Goal: Register for event/course

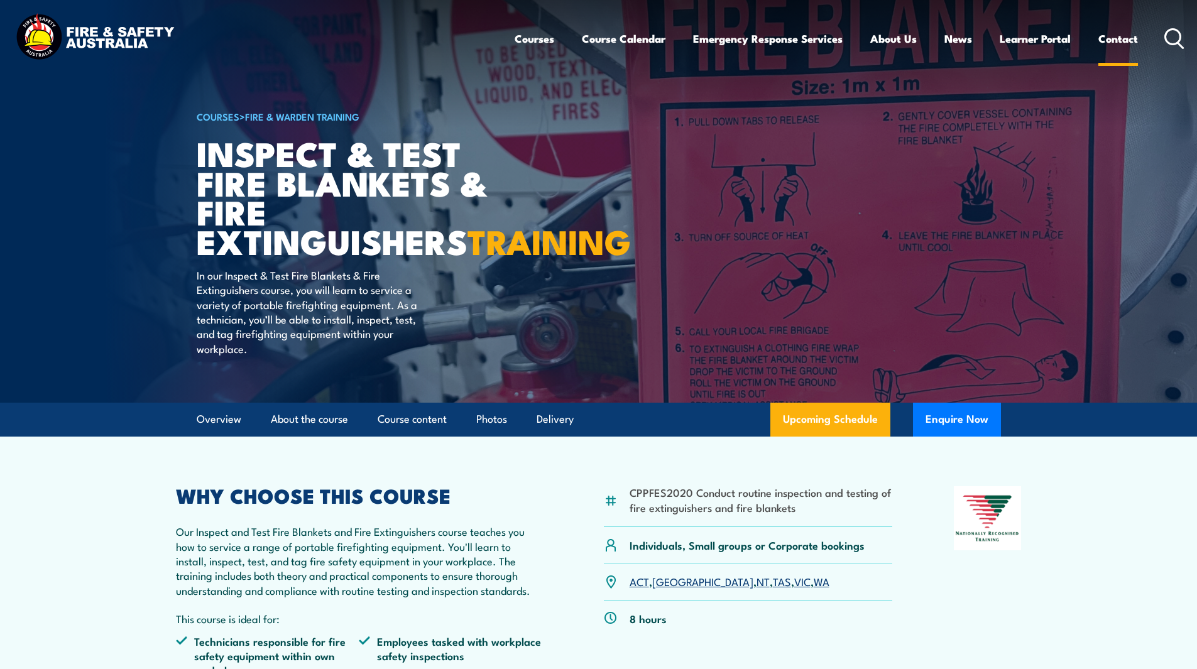
click at [1122, 35] on link "Contact" at bounding box center [1118, 38] width 40 height 33
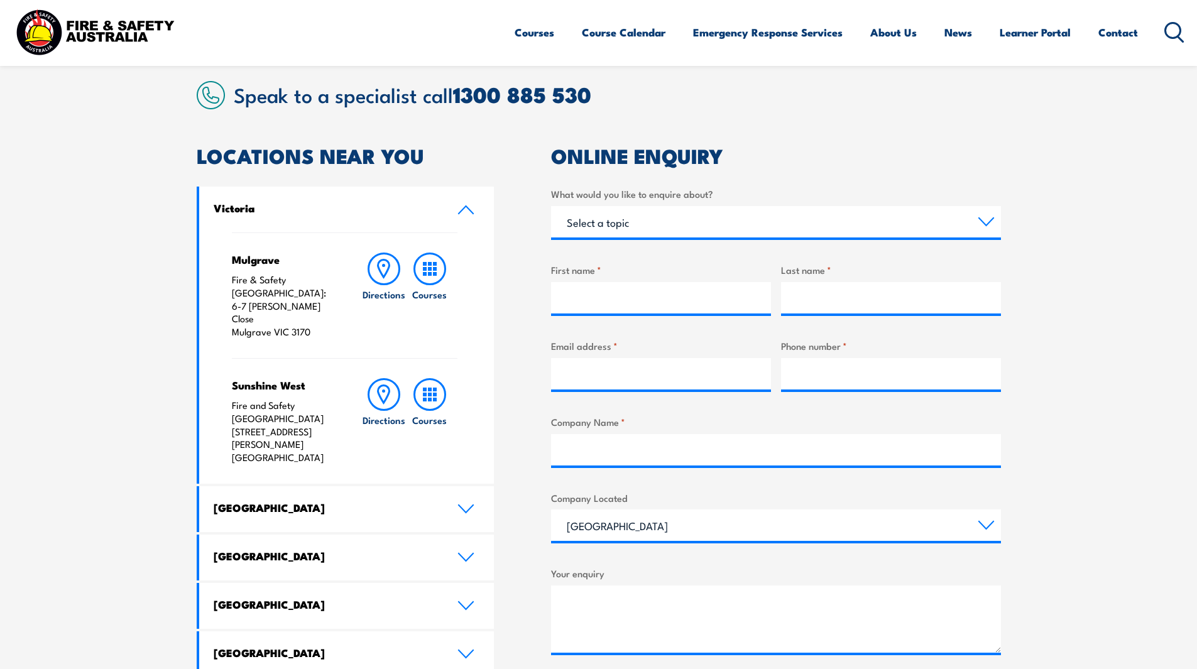
scroll to position [314, 0]
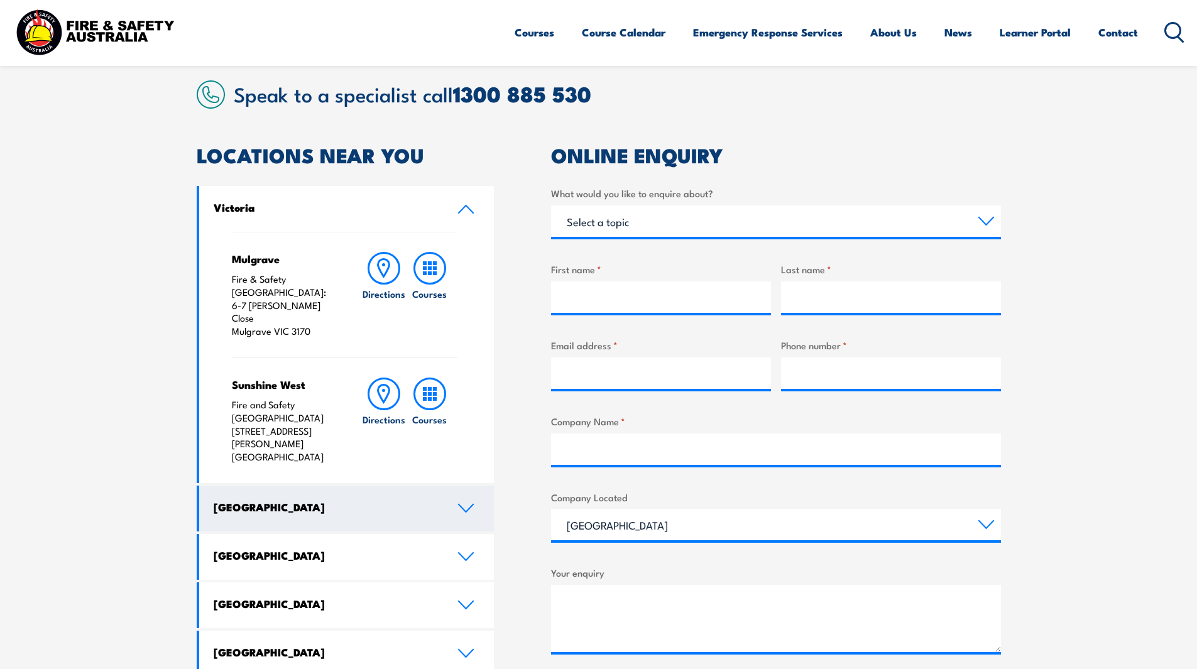
click at [468, 503] on icon at bounding box center [465, 508] width 17 height 10
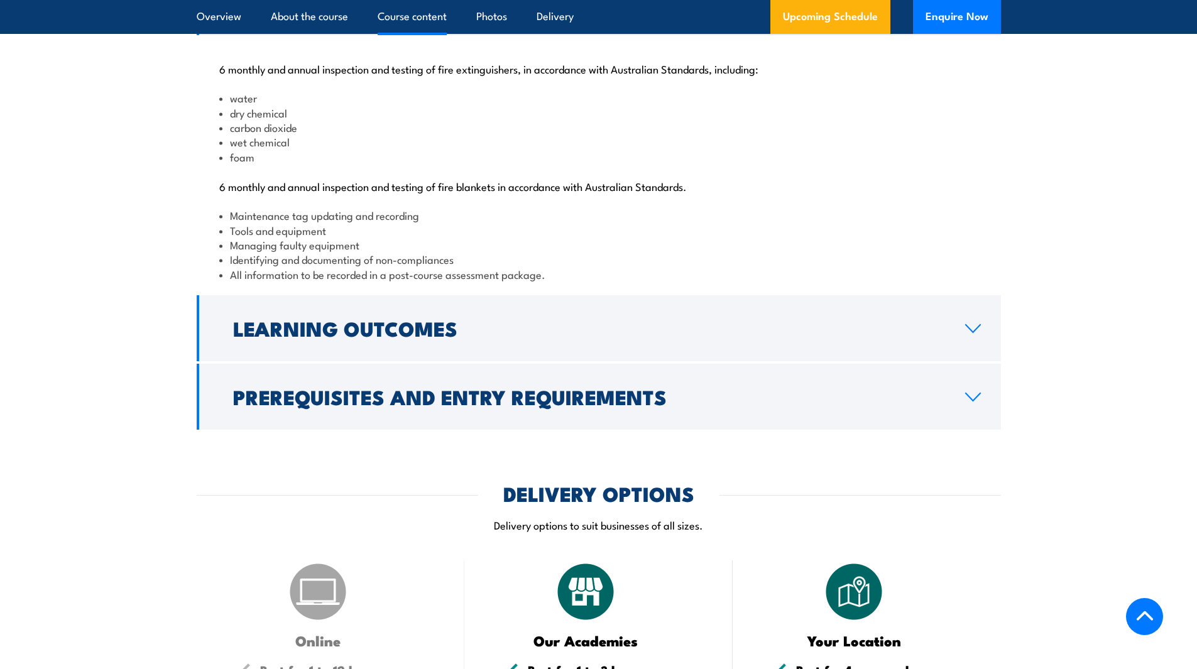
scroll to position [1382, 0]
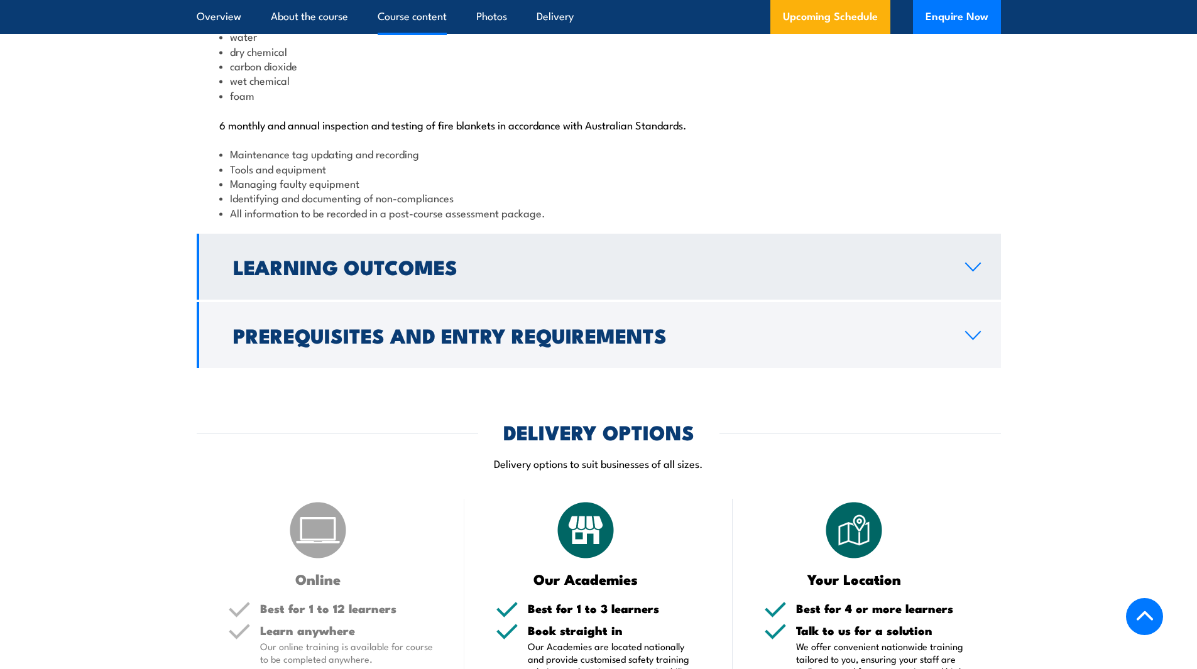
click at [969, 271] on icon at bounding box center [973, 267] width 14 height 8
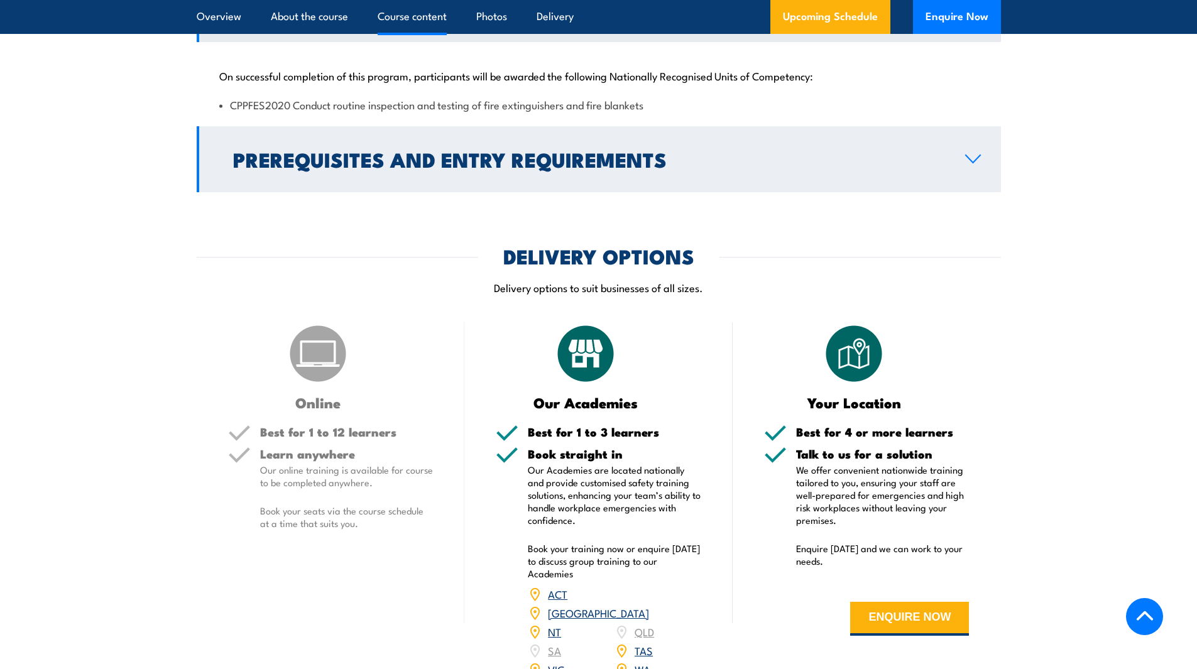
click at [970, 164] on icon at bounding box center [973, 159] width 17 height 10
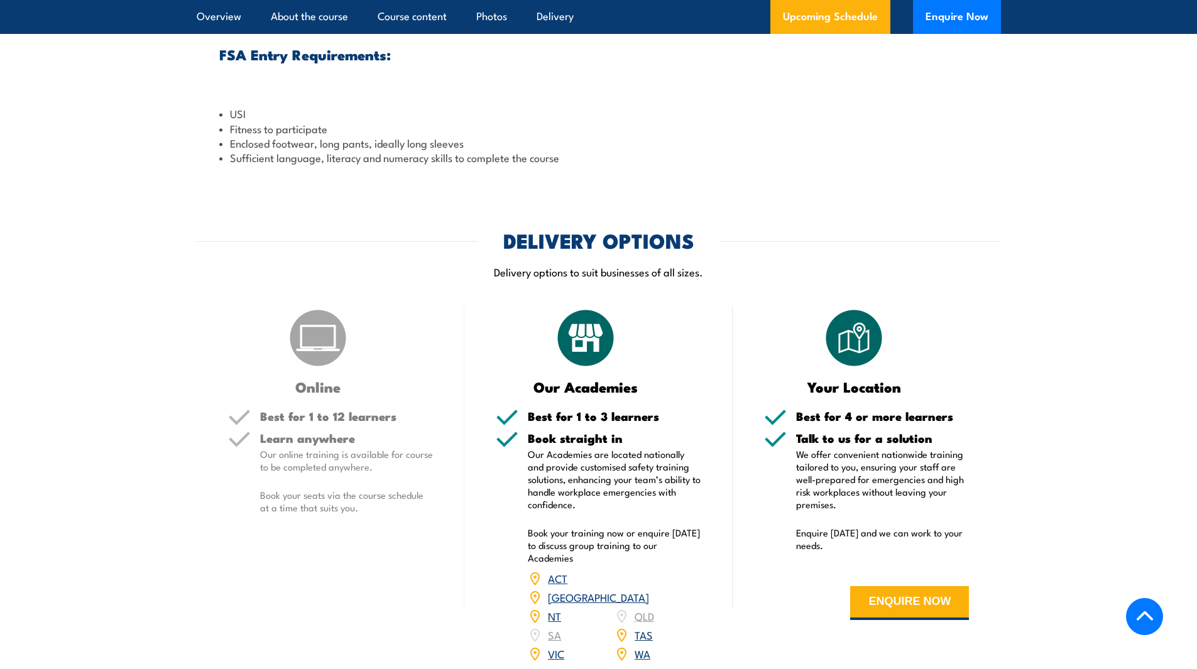
scroll to position [1759, 0]
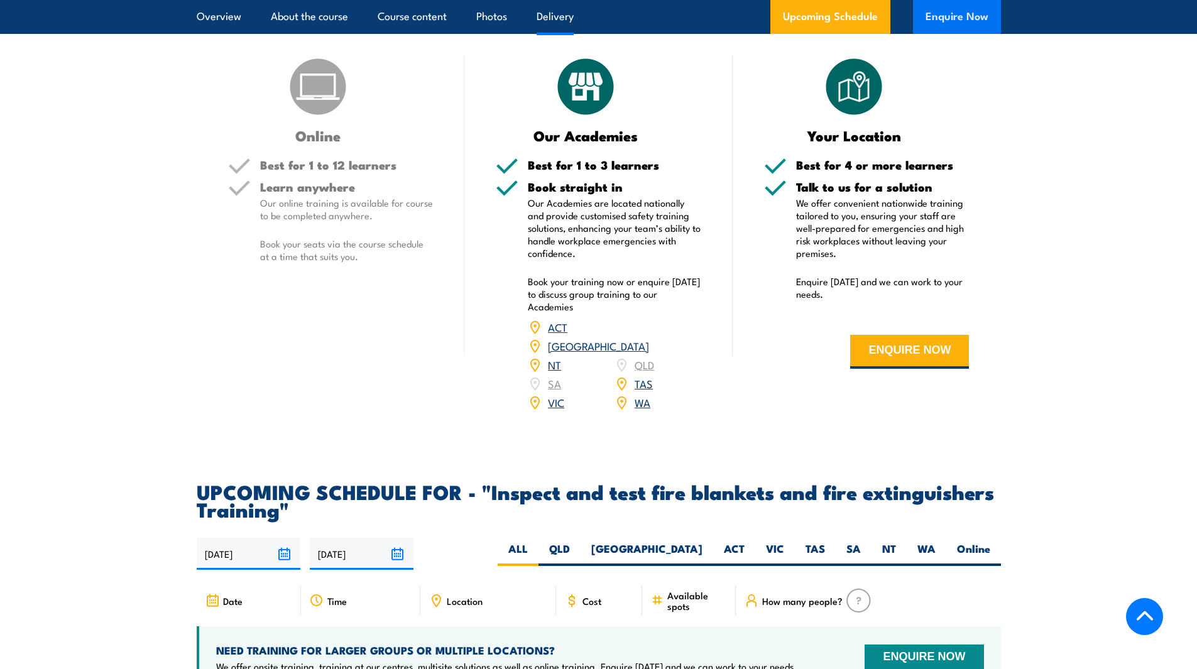
click at [941, 21] on button "Enquire Now" at bounding box center [957, 17] width 88 height 34
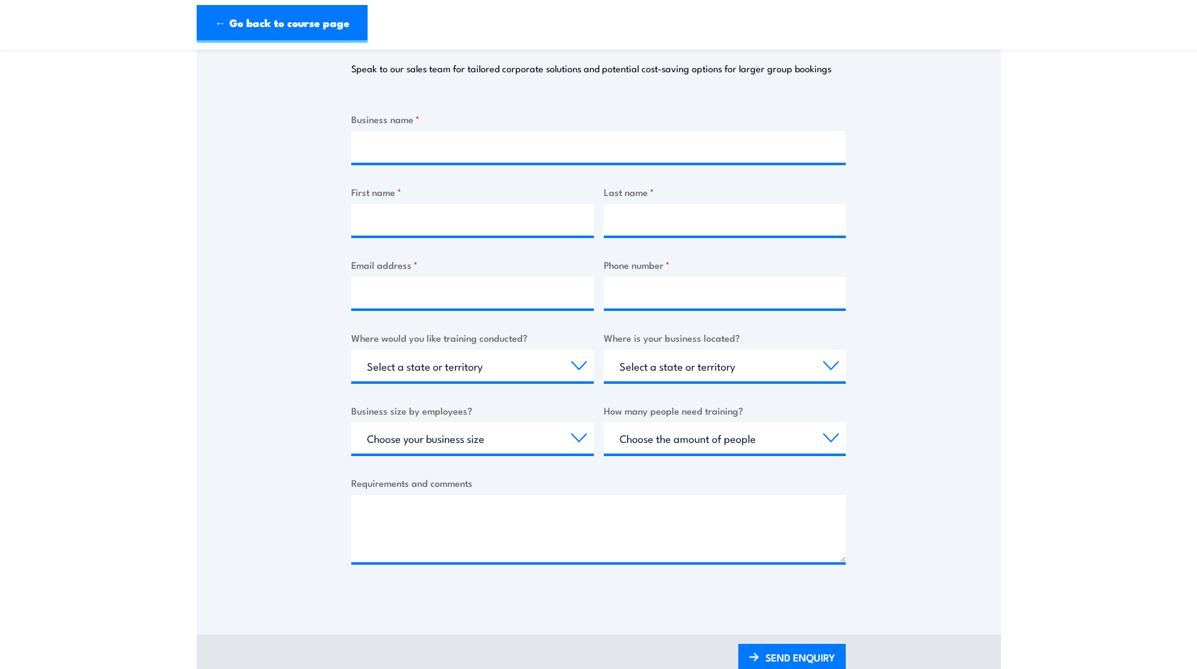
scroll to position [126, 0]
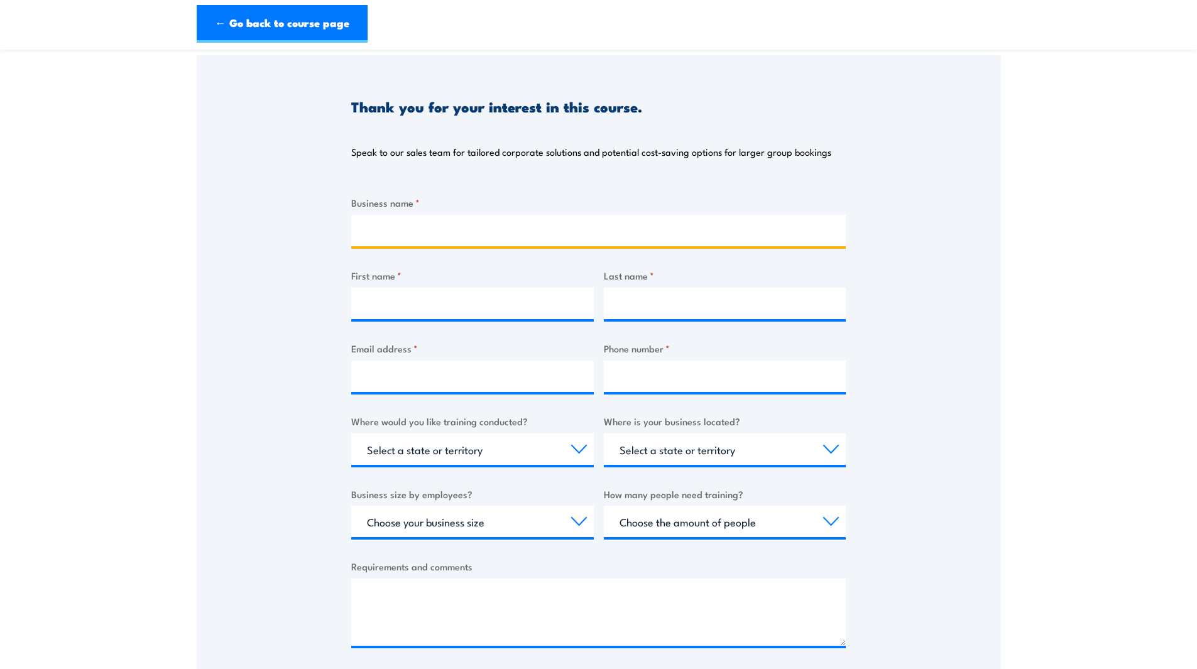
click at [387, 229] on input "Business name *" at bounding box center [598, 230] width 495 height 31
type input "Roadworx"
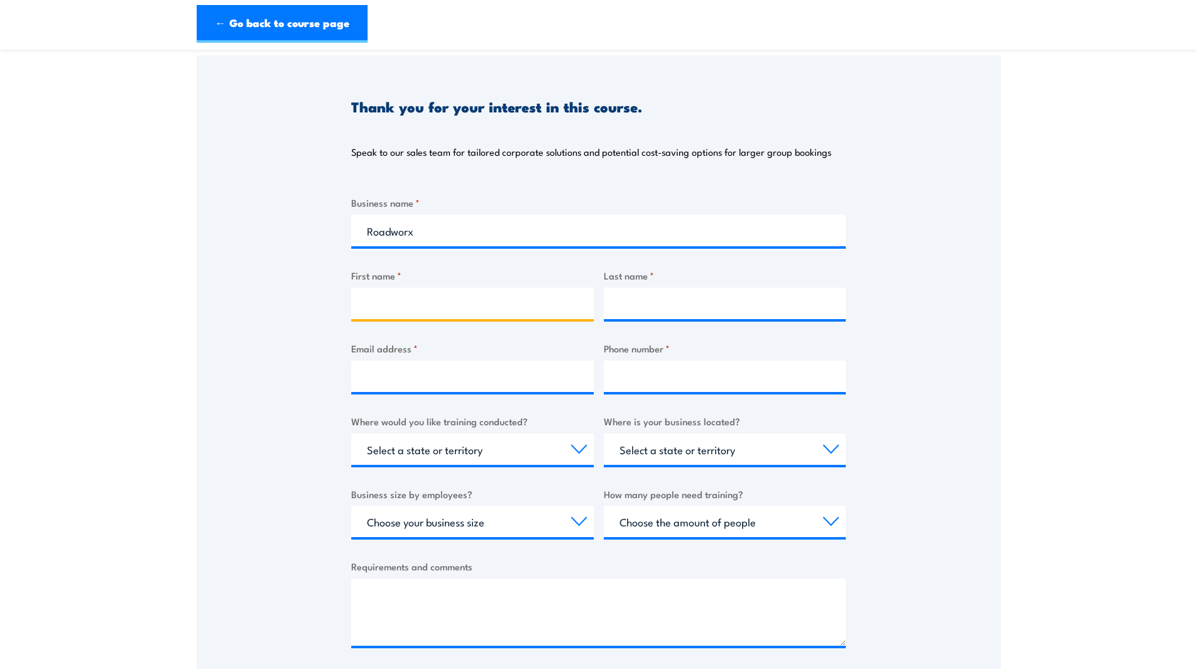
drag, startPoint x: 422, startPoint y: 305, endPoint x: 422, endPoint y: 299, distance: 6.3
click at [422, 305] on input "First name *" at bounding box center [472, 303] width 243 height 31
type input "Alan"
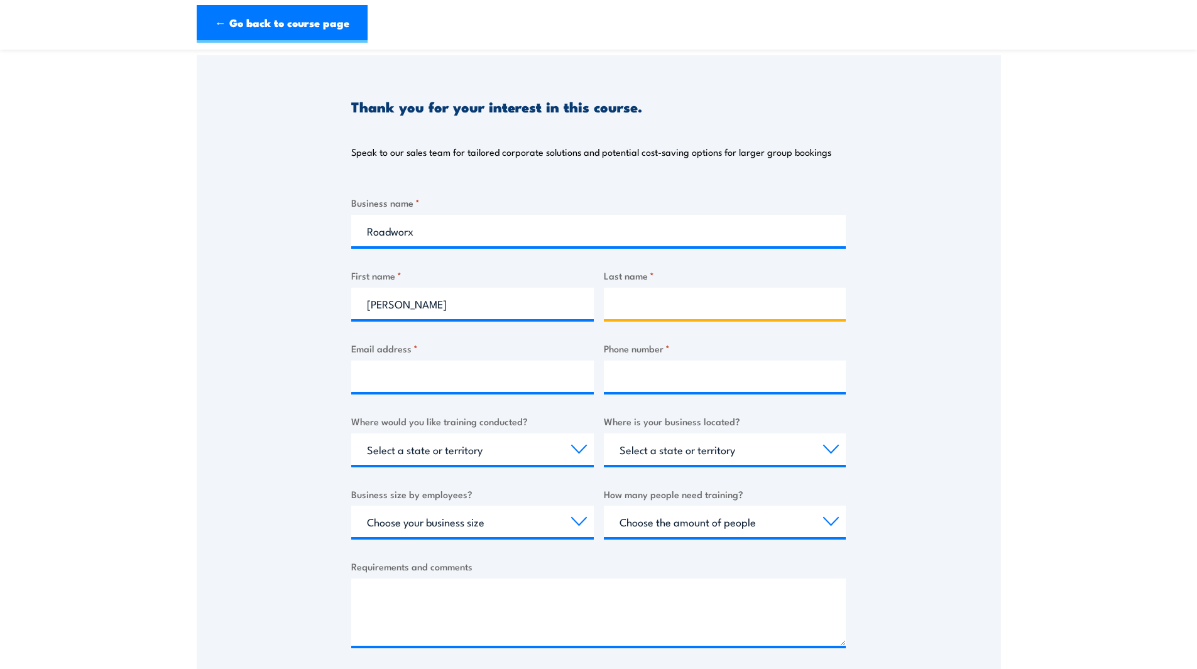
drag, startPoint x: 603, startPoint y: 299, endPoint x: 612, endPoint y: 301, distance: 9.0
click at [606, 299] on input "Last name *" at bounding box center [725, 303] width 243 height 31
type input "Nutterfield"
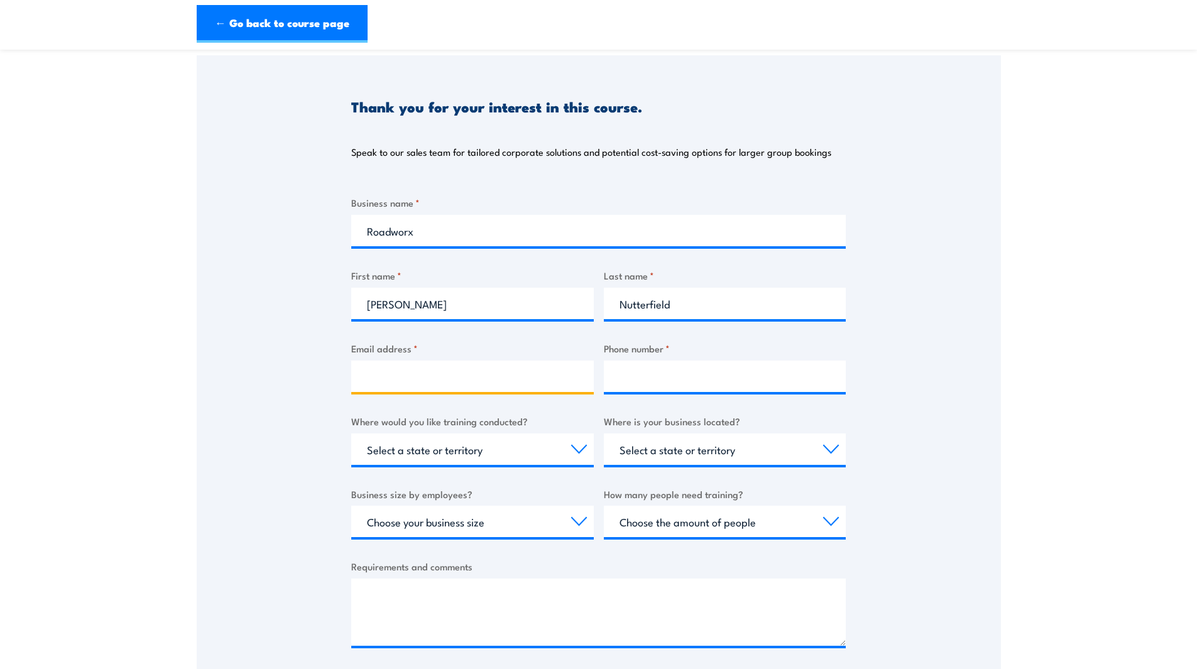
type input "anutterfield@roadworx.net.au"
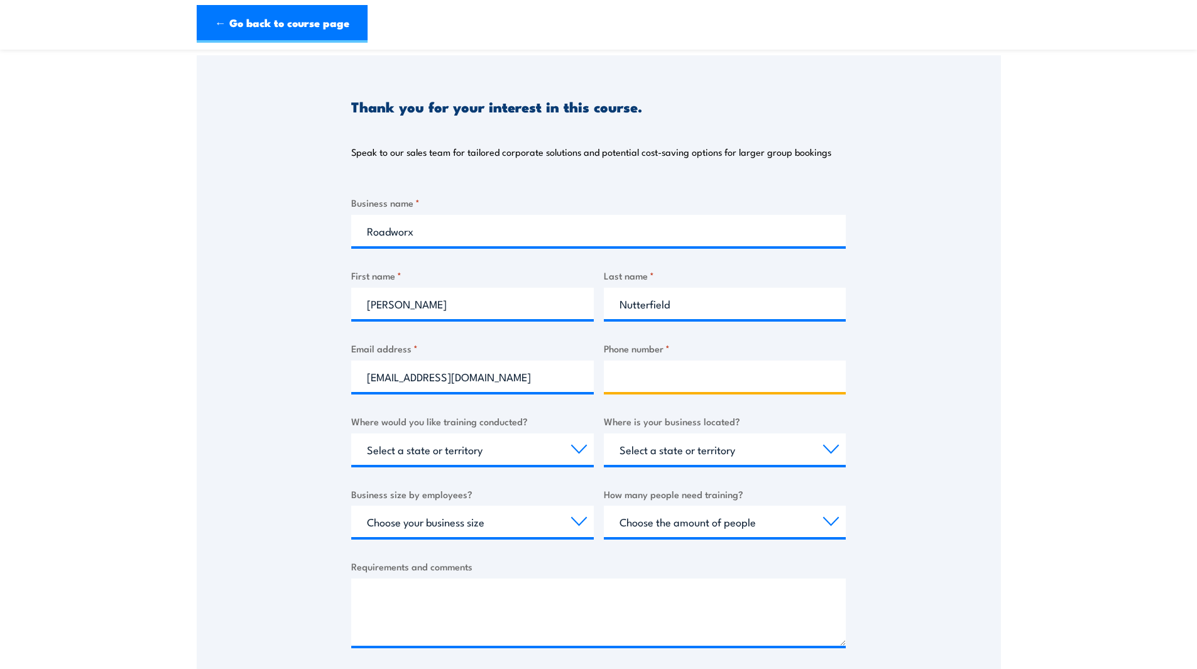
type input "0431139127"
select select "[GEOGRAPHIC_DATA]"
click at [571, 518] on select "Choose your business size 1 to 19 20 to 199 200+" at bounding box center [472, 521] width 243 height 31
select select "200+"
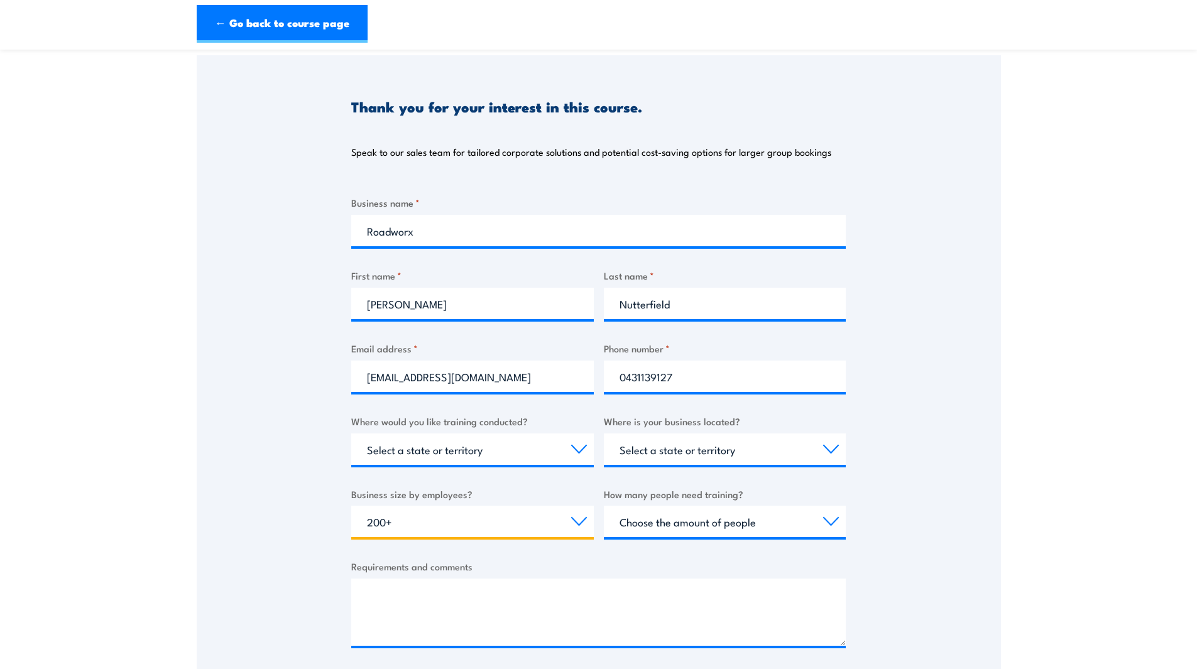
click at [351, 506] on select "Choose your business size 1 to 19 20 to 199 200+" at bounding box center [472, 521] width 243 height 31
click at [826, 517] on select "Choose the amount of people 1 to 4 5 to 19 20+" at bounding box center [725, 521] width 243 height 31
select select "1 to 4"
click at [604, 506] on select "Choose the amount of people 1 to 4 5 to 19 20+" at bounding box center [725, 521] width 243 height 31
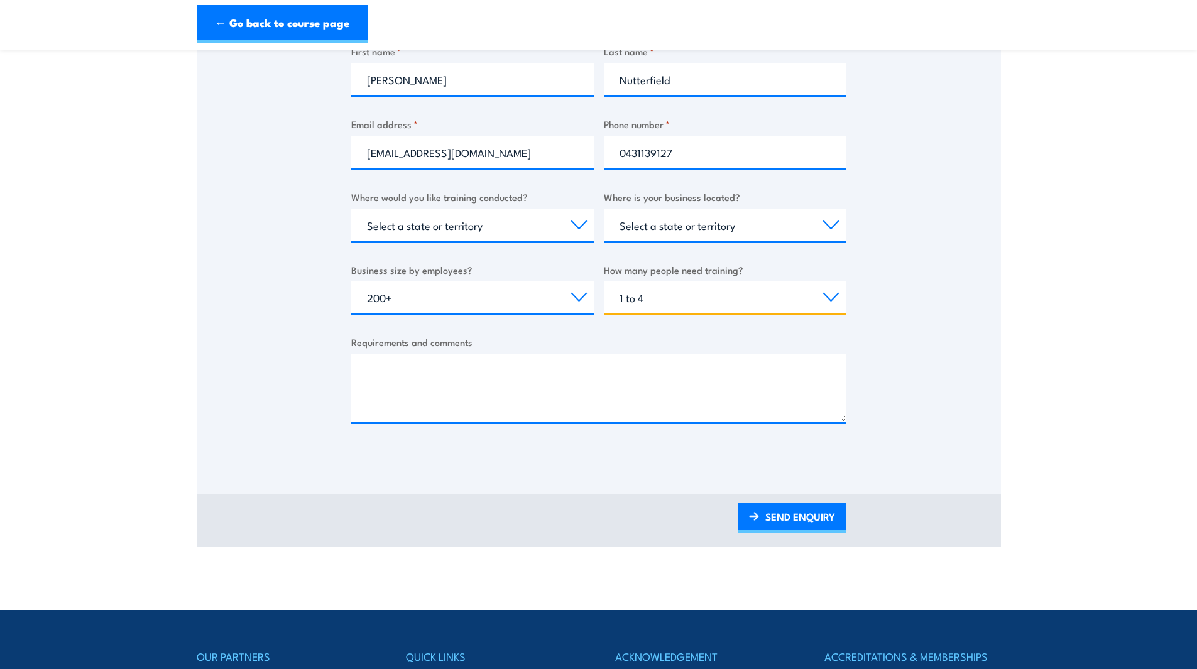
scroll to position [252, 0]
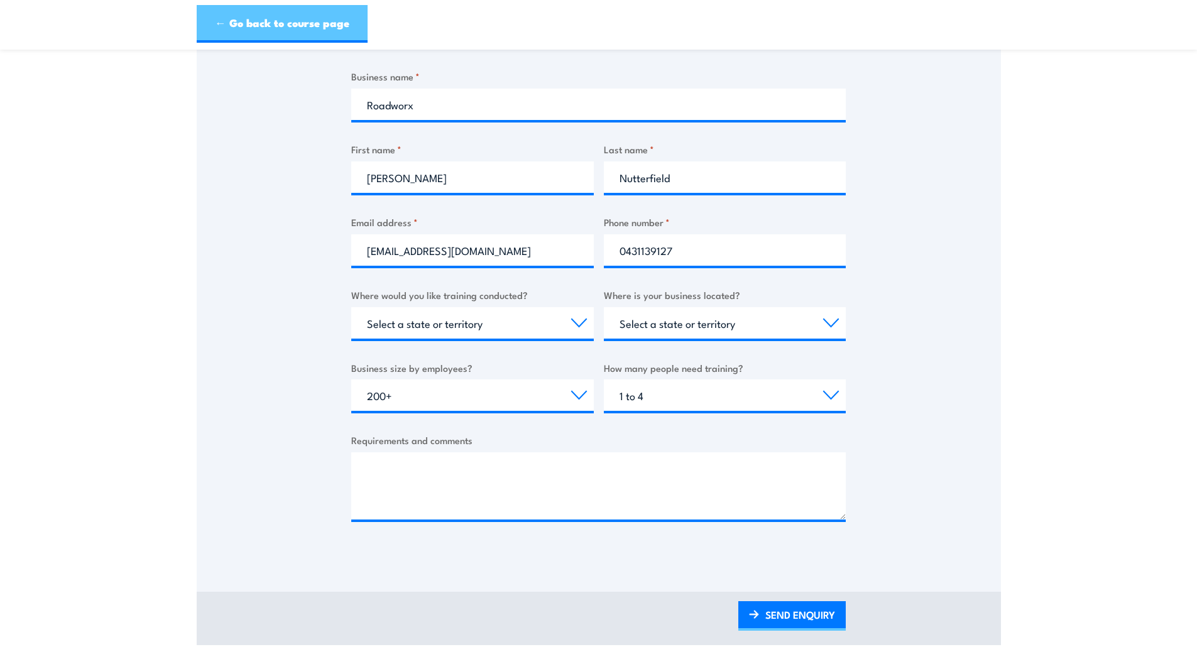
click at [229, 24] on link "← Go back to course page" at bounding box center [282, 24] width 171 height 38
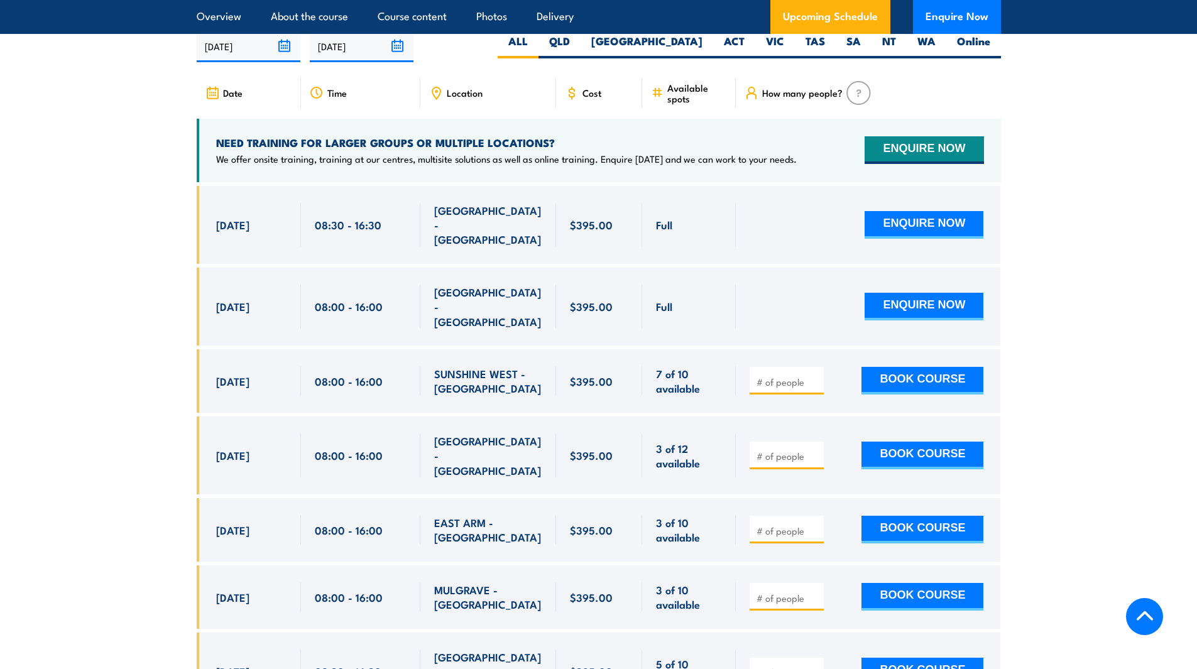
scroll to position [2145, 0]
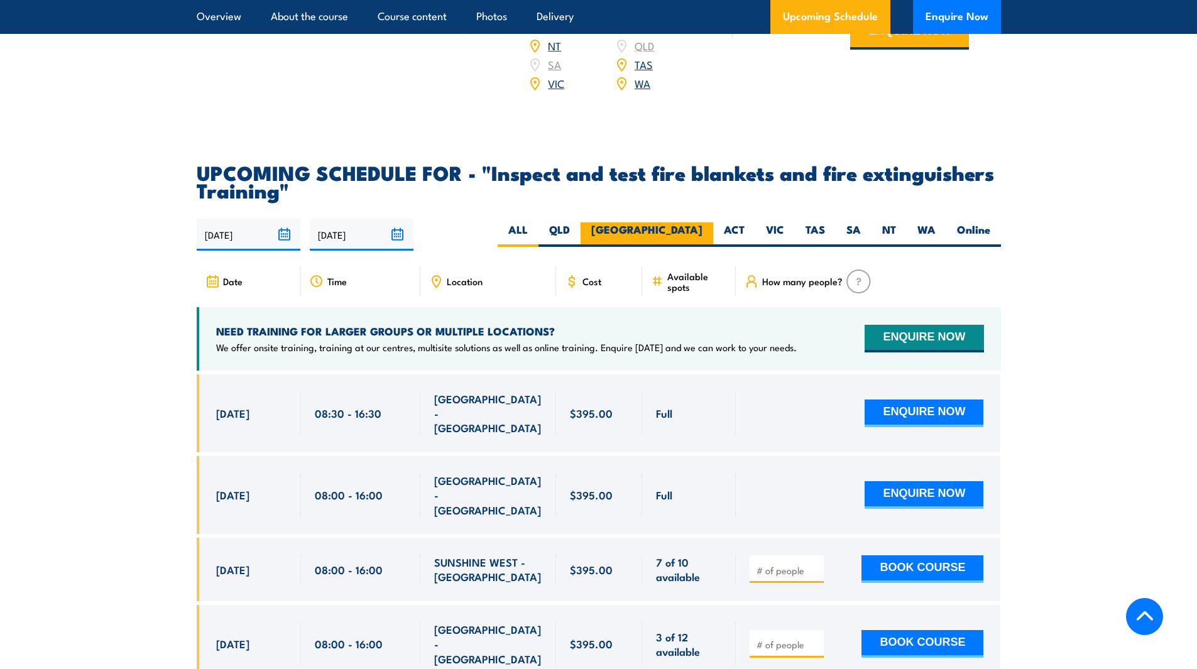
click at [688, 247] on label "[GEOGRAPHIC_DATA]" at bounding box center [647, 234] width 133 height 25
click at [703, 231] on input "[GEOGRAPHIC_DATA]" at bounding box center [707, 226] width 8 height 8
radio input "true"
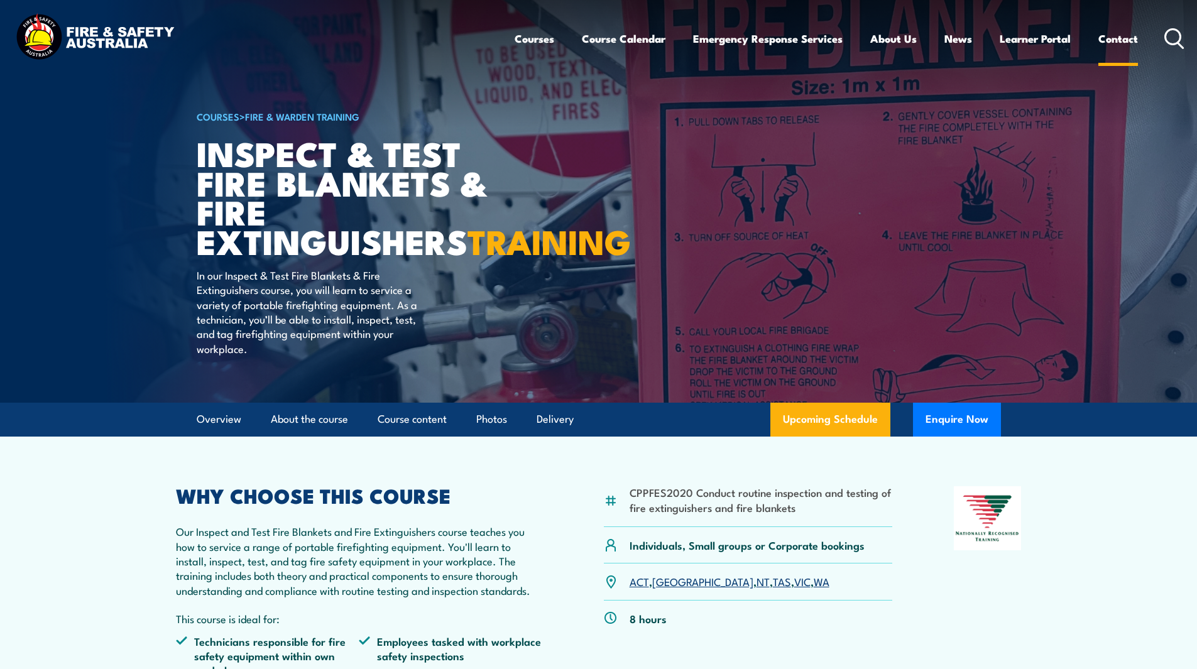
click at [1113, 42] on link "Contact" at bounding box center [1118, 38] width 40 height 33
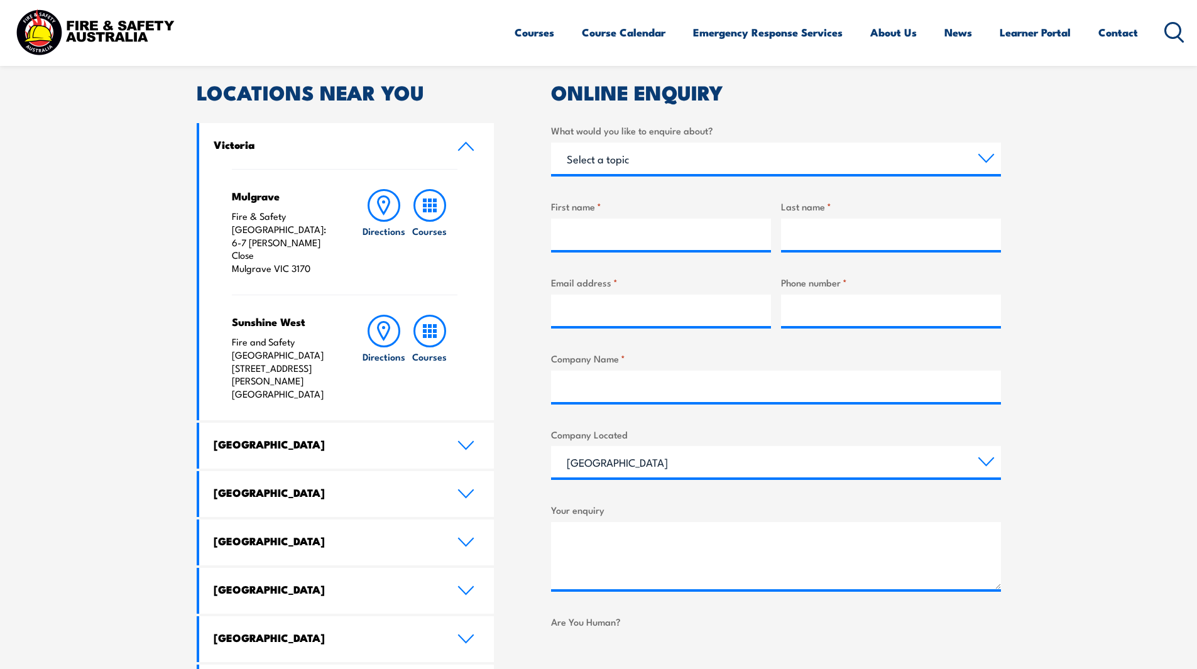
scroll to position [63, 0]
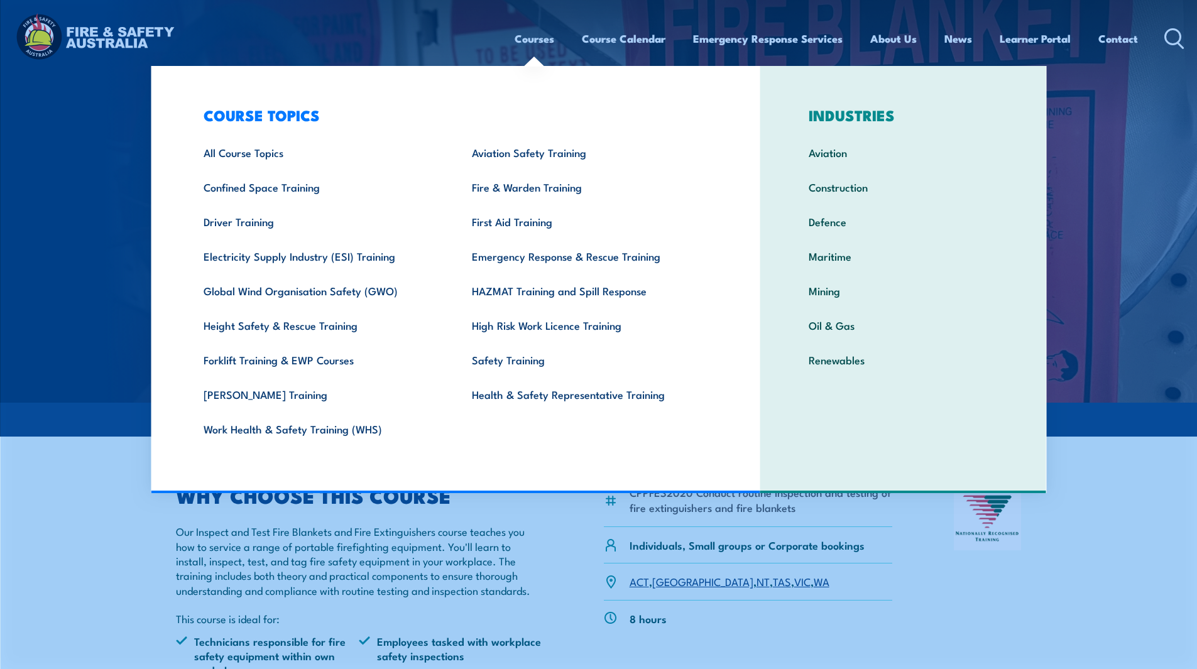
click at [538, 38] on link "Courses" at bounding box center [535, 38] width 40 height 33
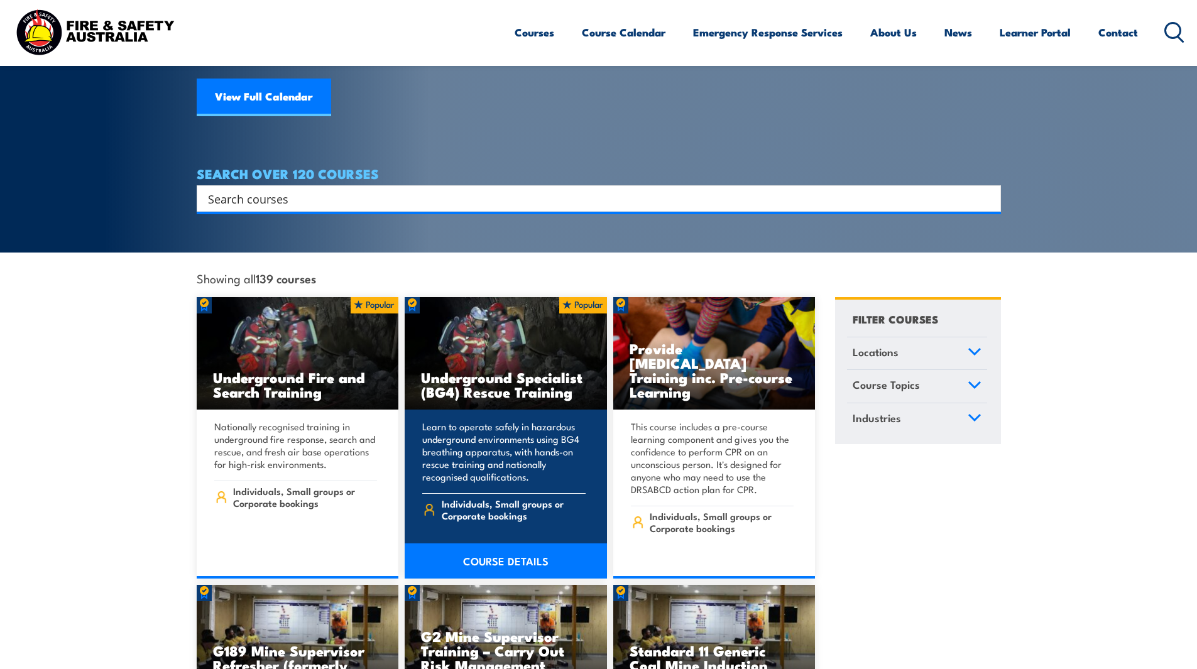
scroll to position [63, 0]
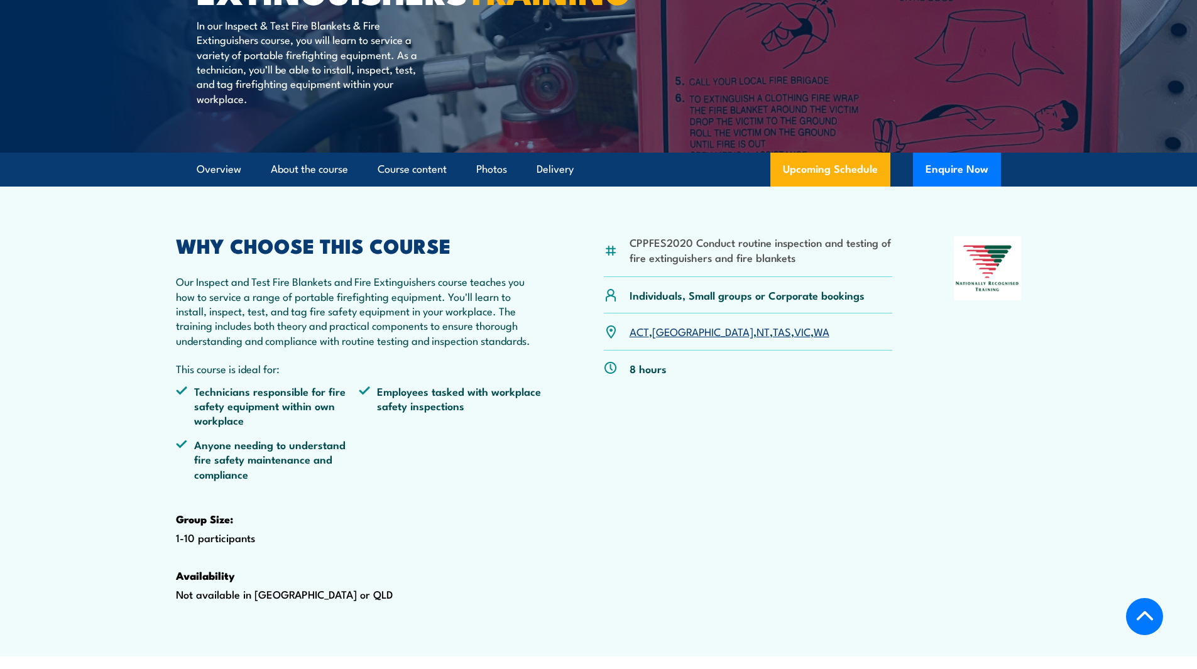
scroll to position [251, 0]
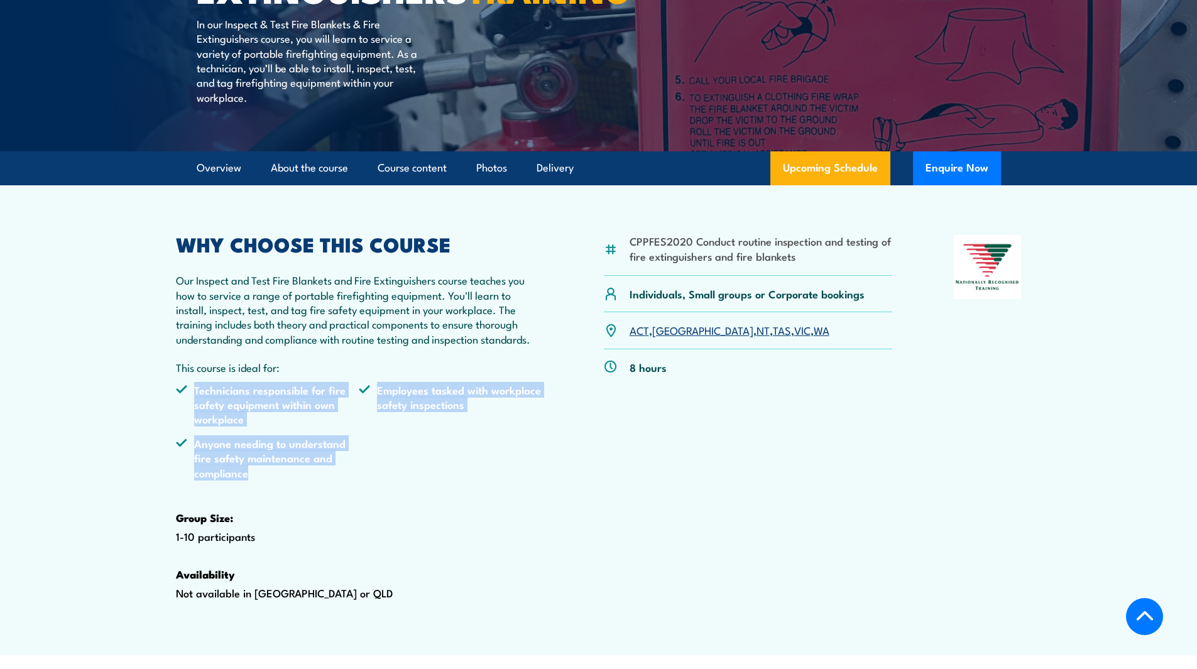
drag, startPoint x: 266, startPoint y: 504, endPoint x: 181, endPoint y: 410, distance: 126.8
click at [181, 410] on div "WHY CHOOSE THIS COURSE Our Inspect and Test Fire Blankets and Fire Extinguisher…" at bounding box center [359, 437] width 367 height 405
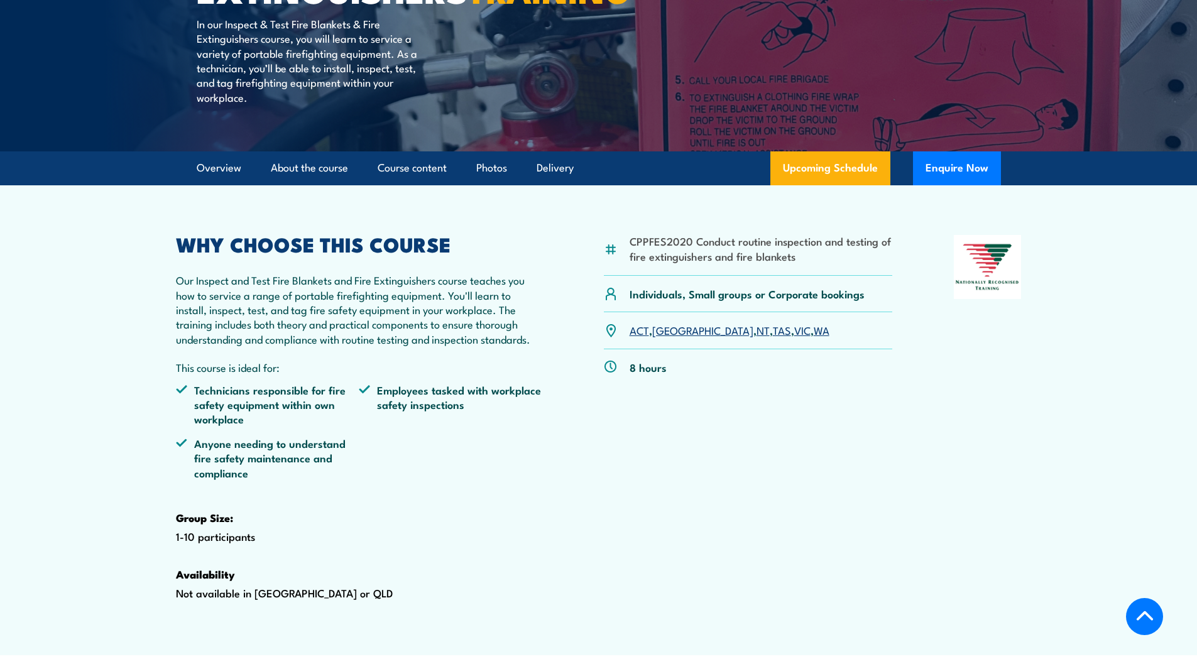
click at [609, 549] on div "CPPFES2020 Conduct routine inspection and testing of fire extinguishers and fir…" at bounding box center [748, 437] width 289 height 405
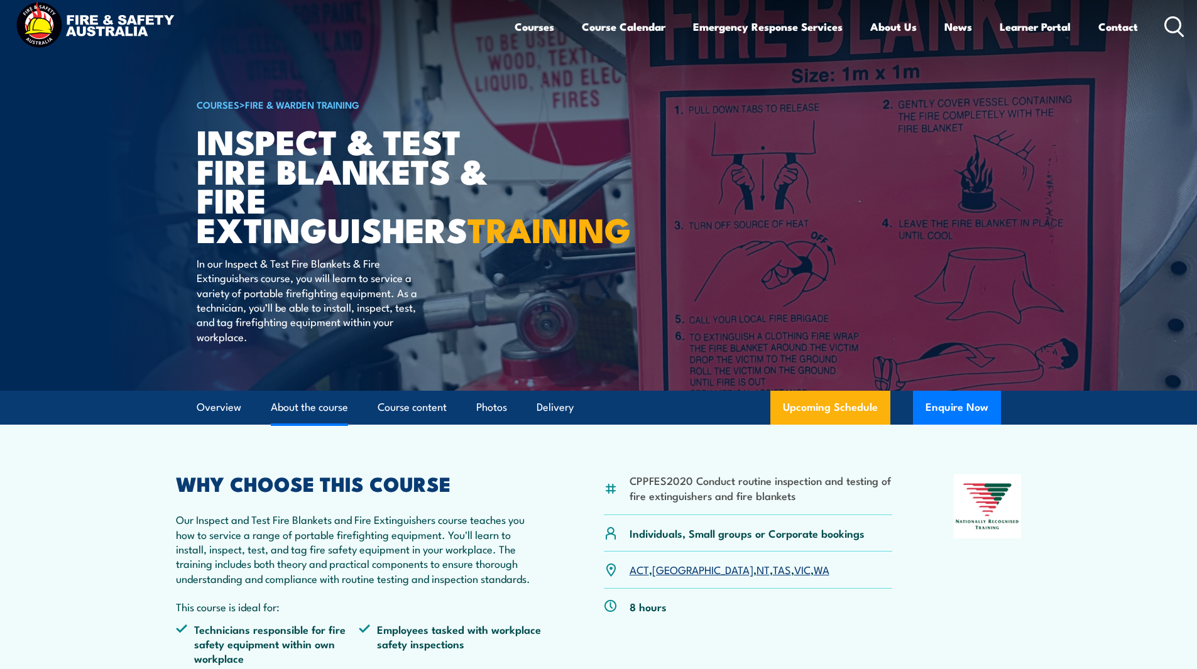
scroll to position [0, 0]
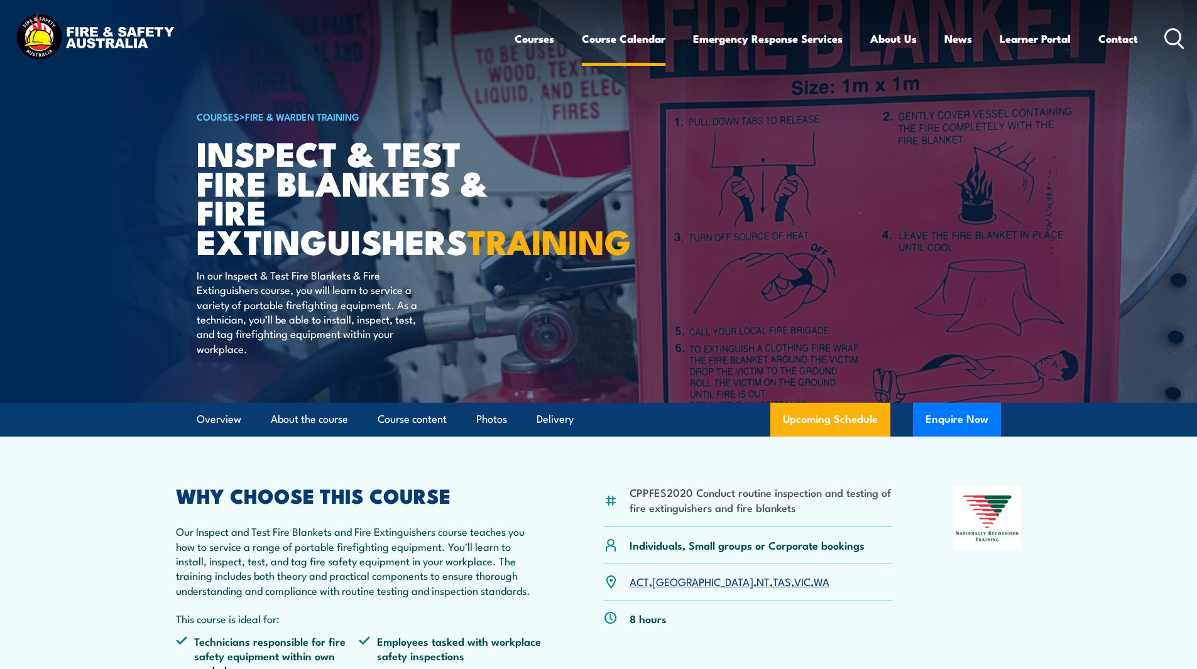
click at [594, 34] on link "Course Calendar" at bounding box center [624, 38] width 84 height 33
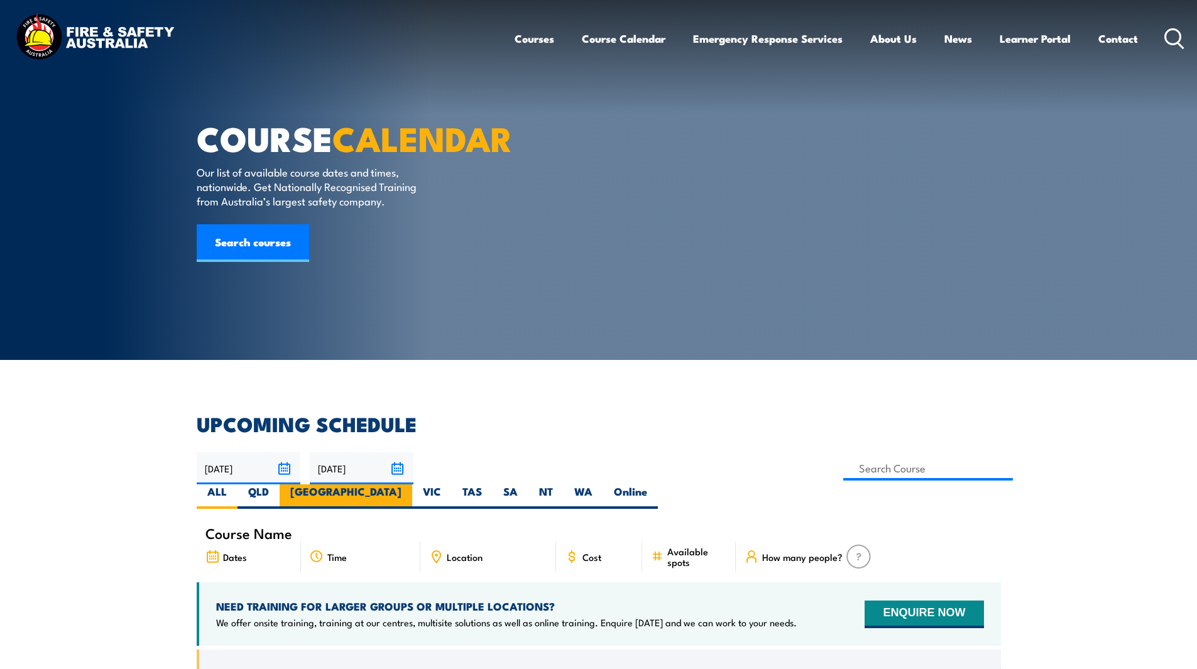
click at [412, 484] on label "[GEOGRAPHIC_DATA]" at bounding box center [346, 496] width 133 height 25
click at [410, 484] on input "[GEOGRAPHIC_DATA]" at bounding box center [406, 488] width 8 height 8
radio input "true"
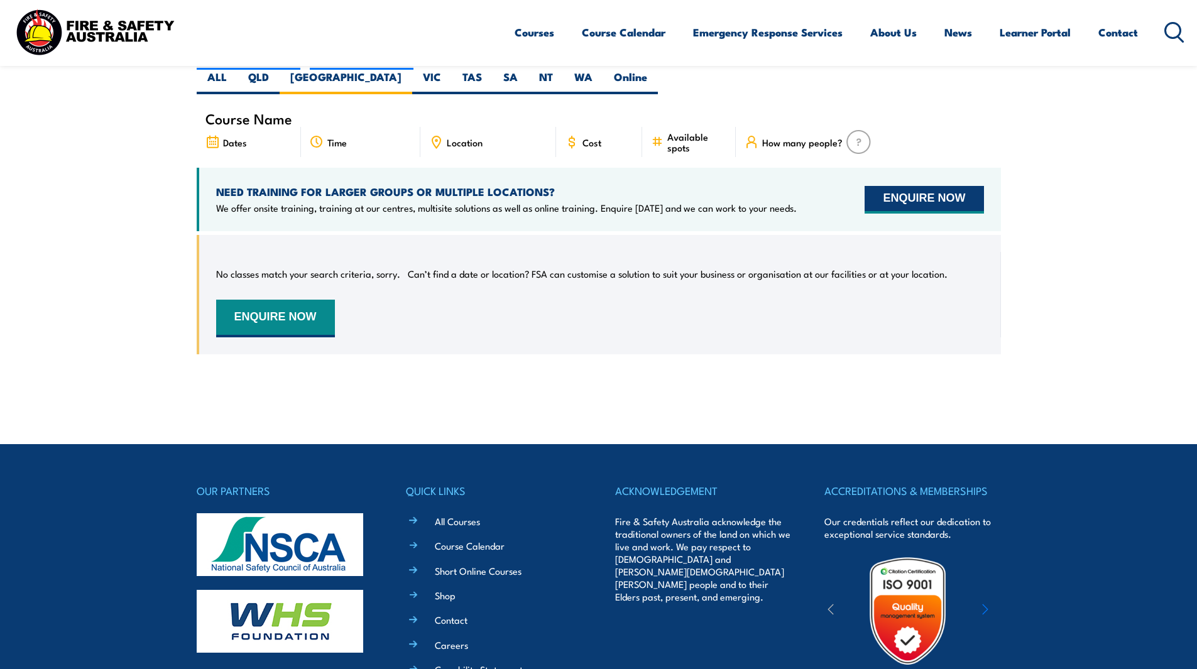
click at [897, 186] on button "ENQUIRE NOW" at bounding box center [924, 200] width 119 height 28
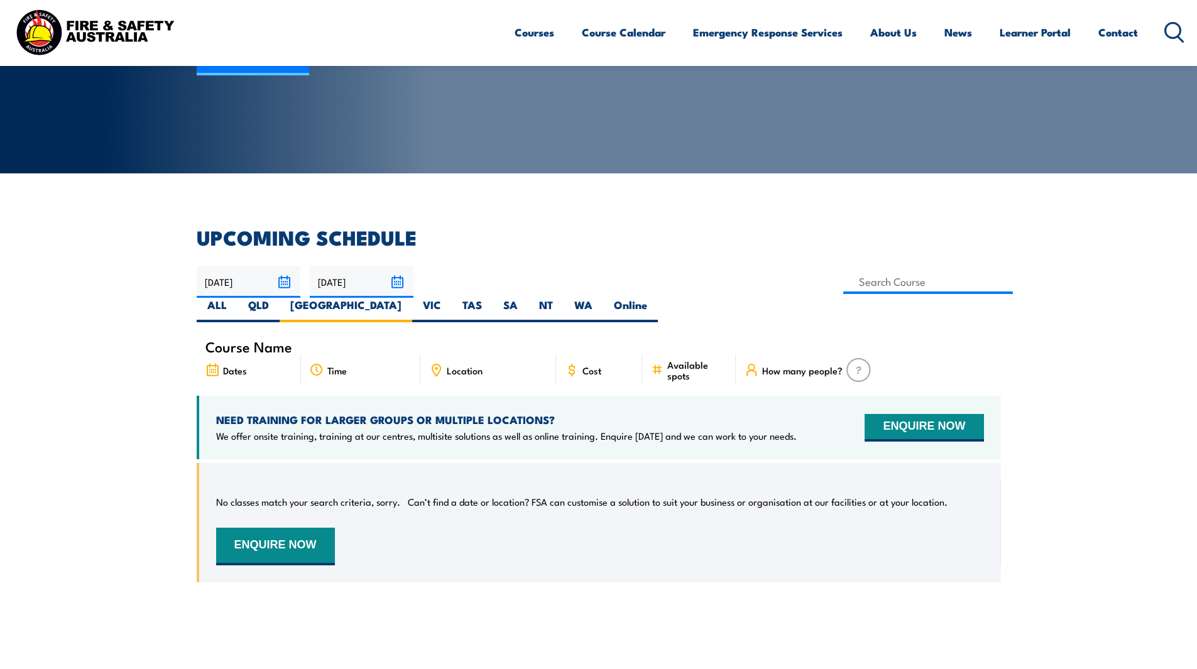
scroll to position [126, 0]
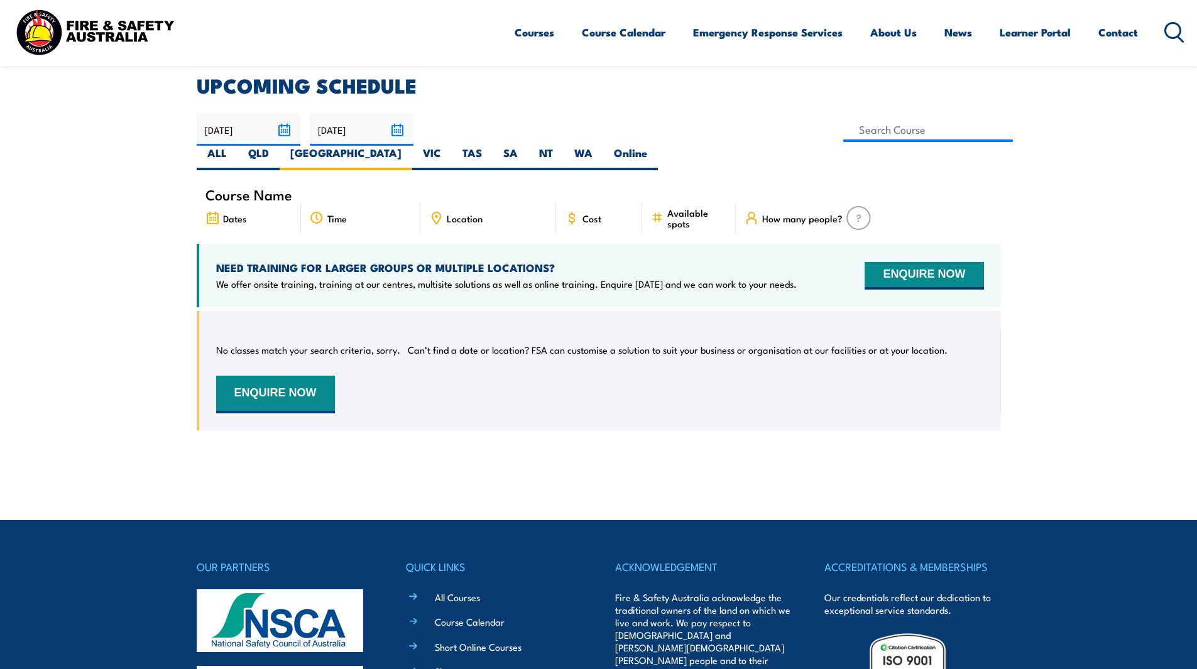
scroll to position [377, 0]
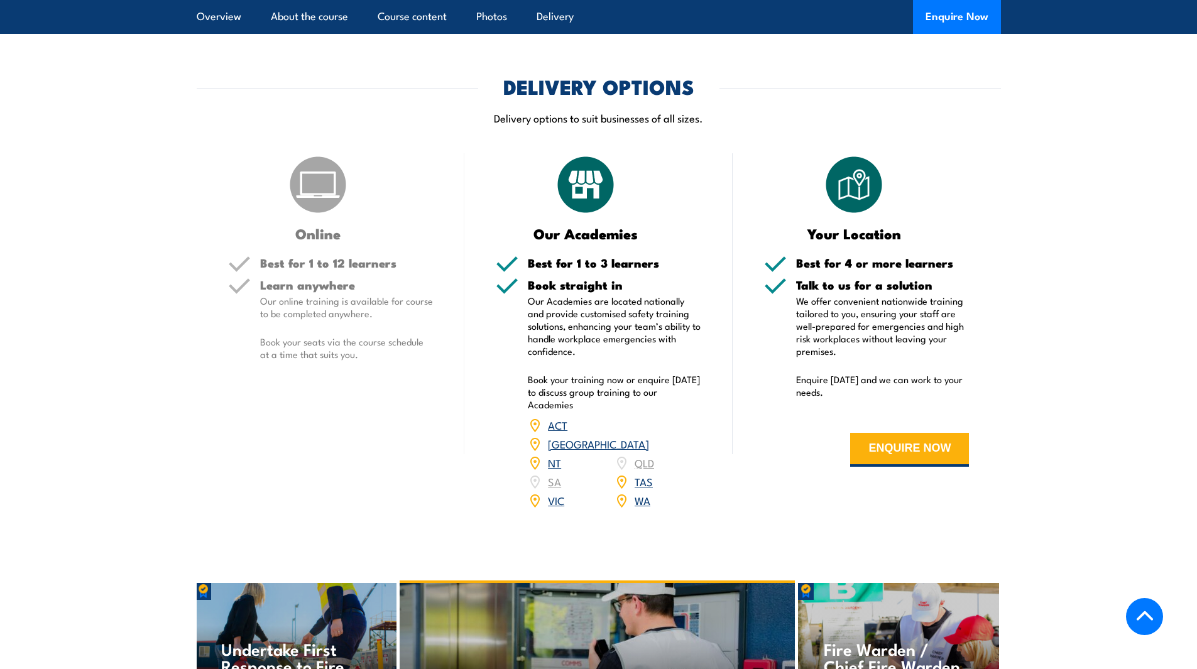
scroll to position [1382, 0]
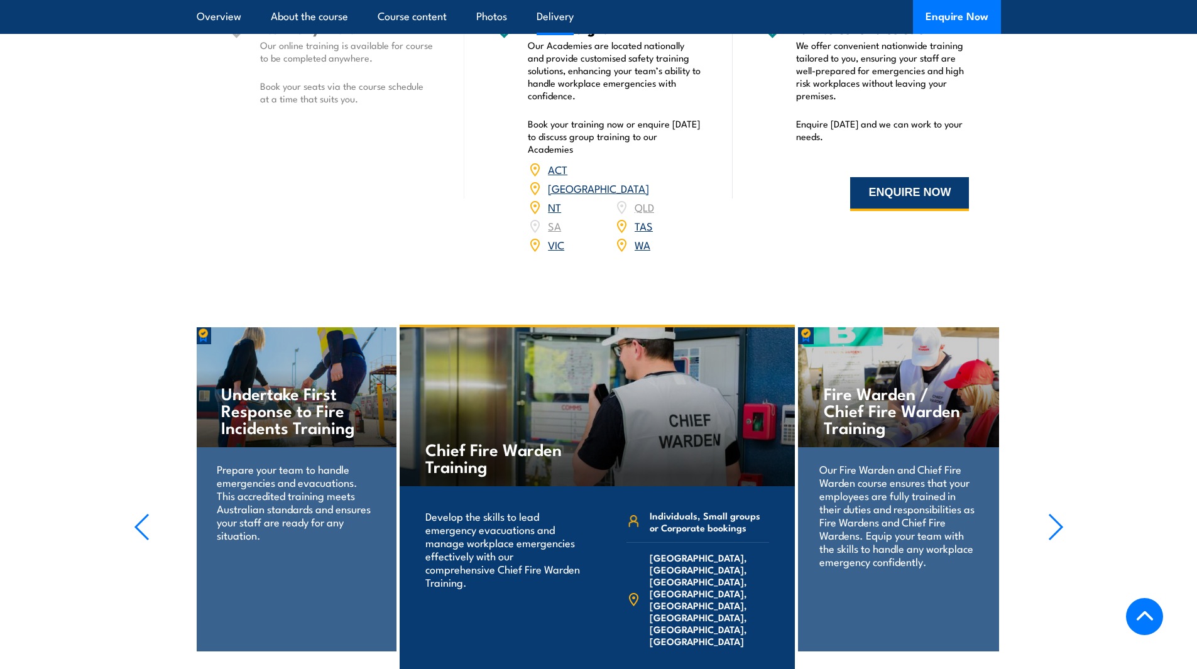
click at [867, 195] on button "ENQUIRE NOW" at bounding box center [909, 194] width 119 height 34
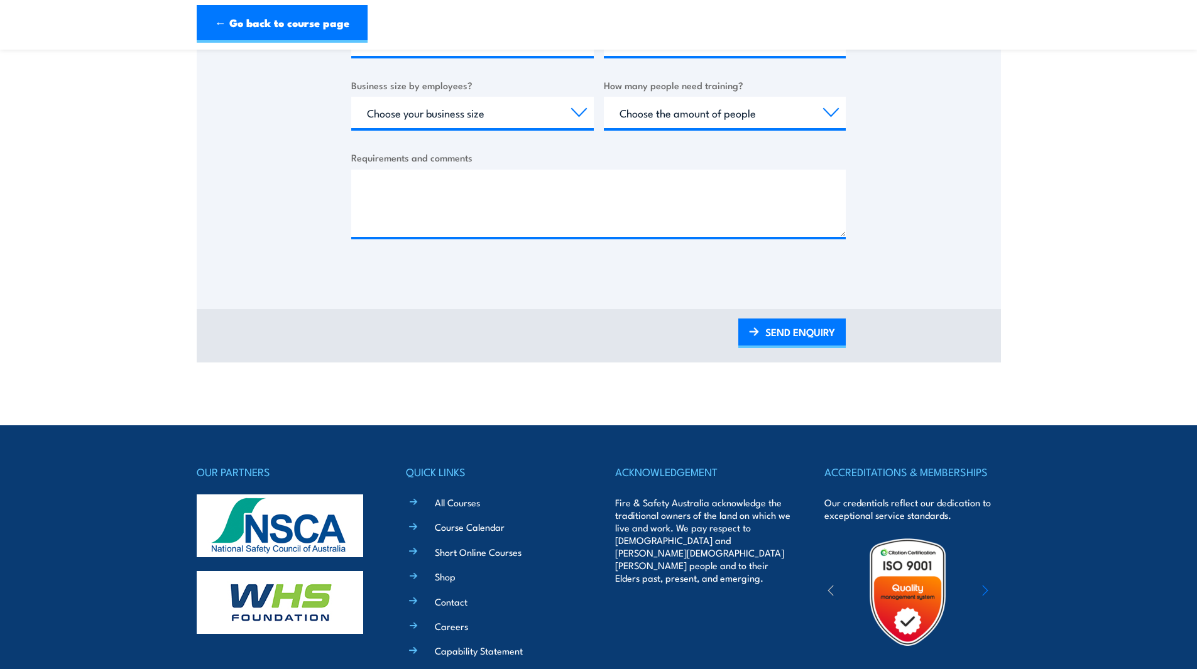
scroll to position [628, 0]
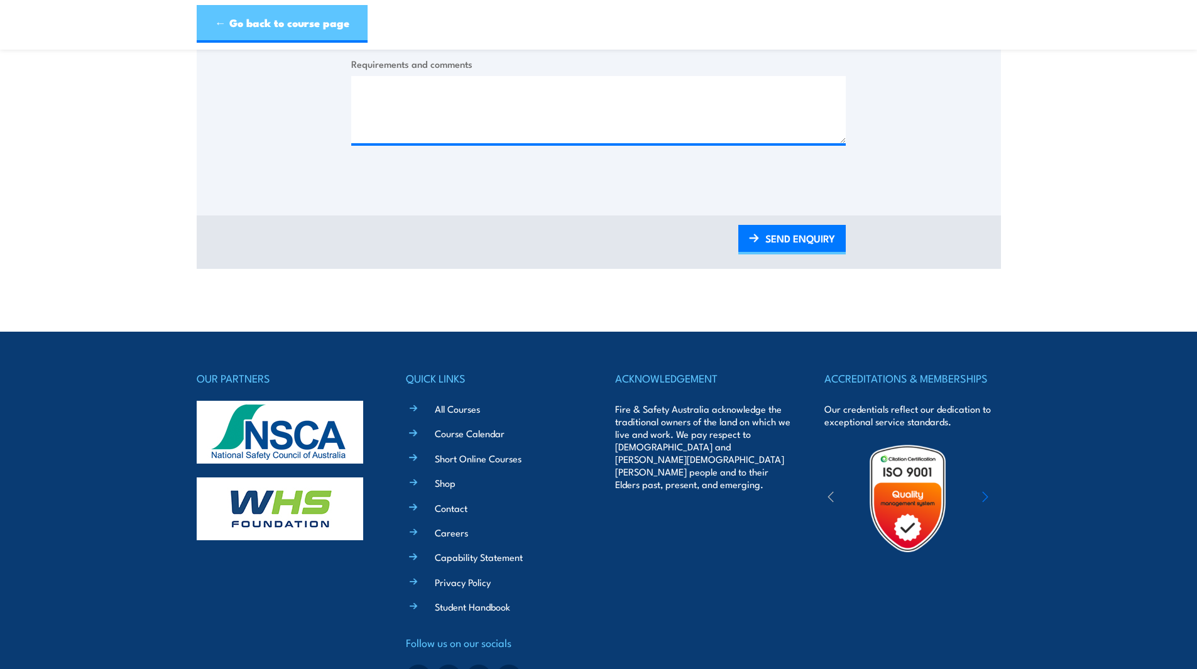
click at [238, 26] on link "← Go back to course page" at bounding box center [282, 24] width 171 height 38
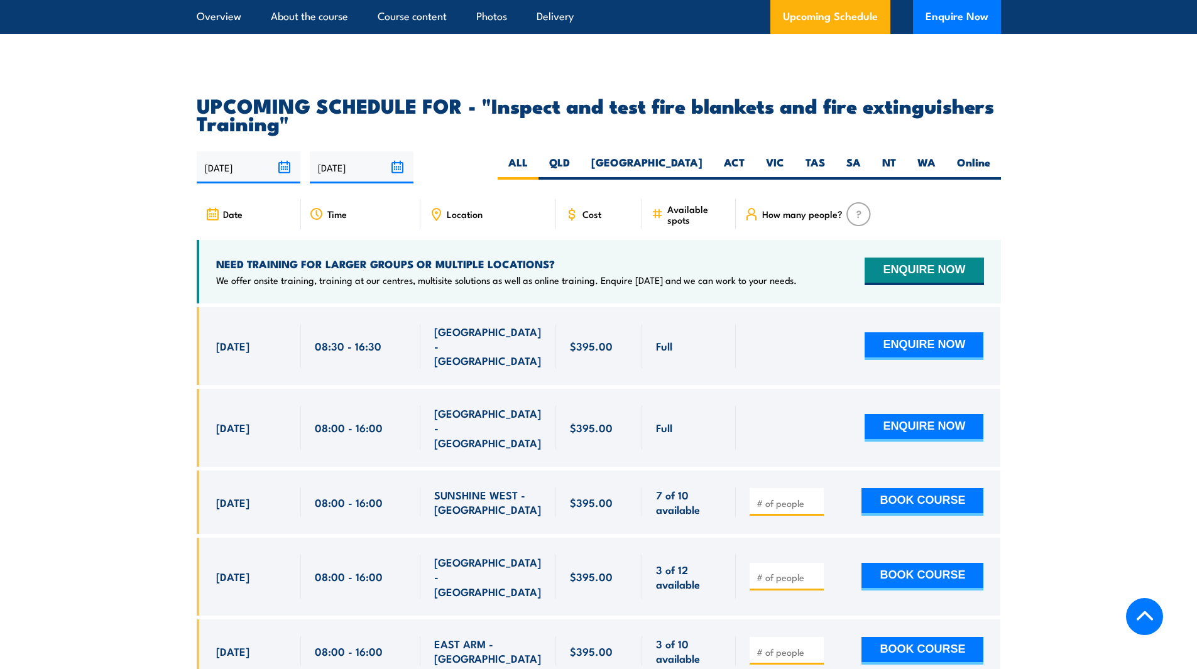
scroll to position [2208, 0]
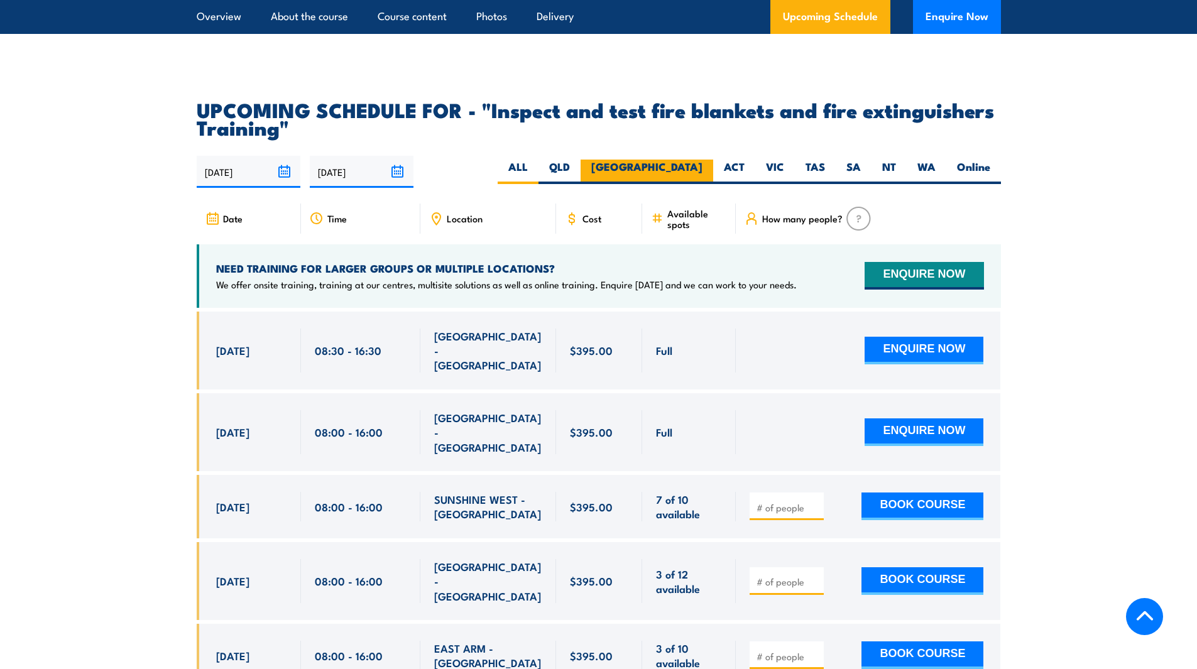
click at [692, 184] on label "[GEOGRAPHIC_DATA]" at bounding box center [647, 172] width 133 height 25
click at [703, 168] on input "[GEOGRAPHIC_DATA]" at bounding box center [707, 164] width 8 height 8
radio input "true"
click at [686, 184] on label "[GEOGRAPHIC_DATA]" at bounding box center [647, 172] width 133 height 25
click at [703, 168] on input "[GEOGRAPHIC_DATA]" at bounding box center [707, 164] width 8 height 8
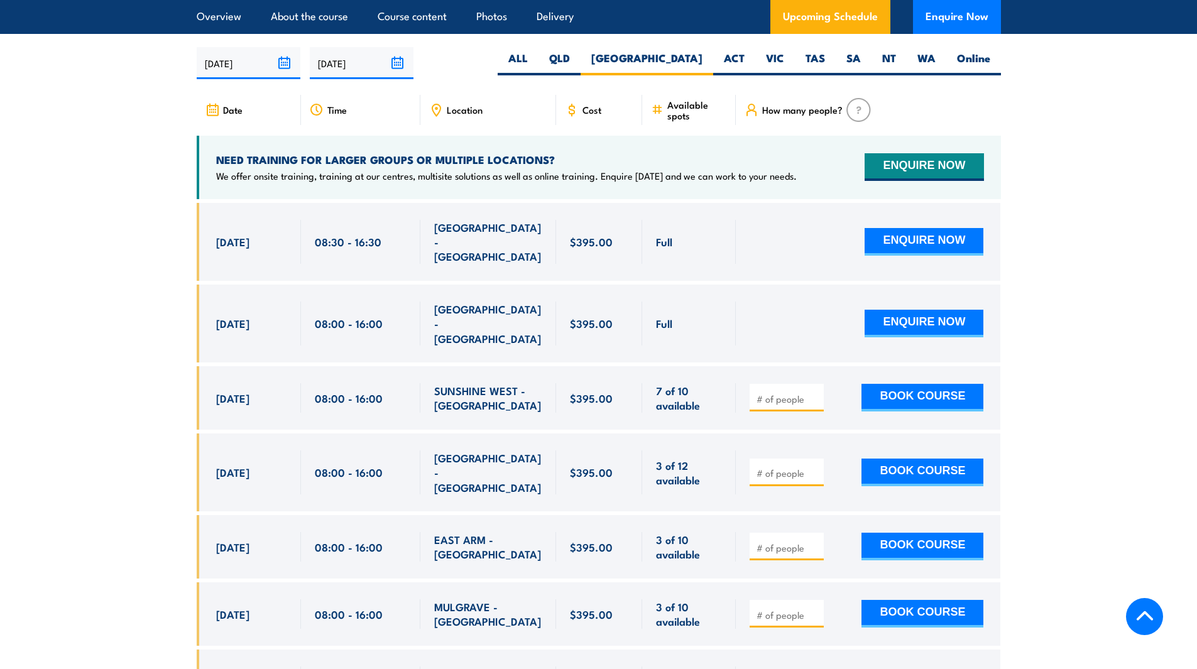
scroll to position [2334, 0]
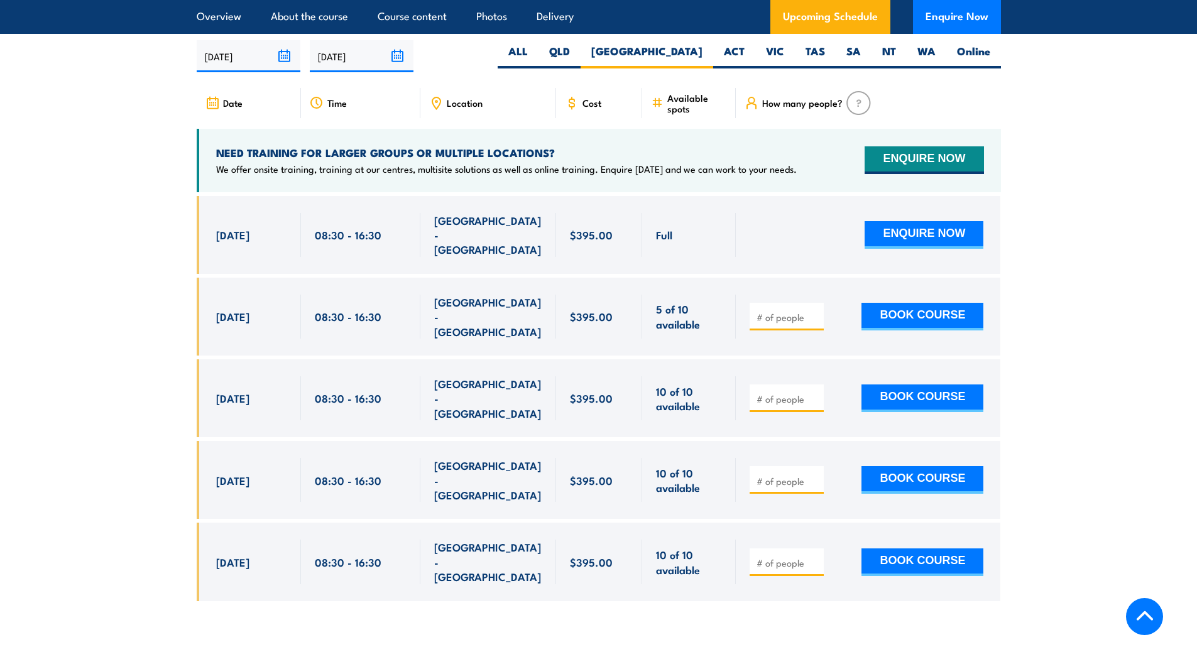
scroll to position [2334, 0]
